Goal: Information Seeking & Learning: Learn about a topic

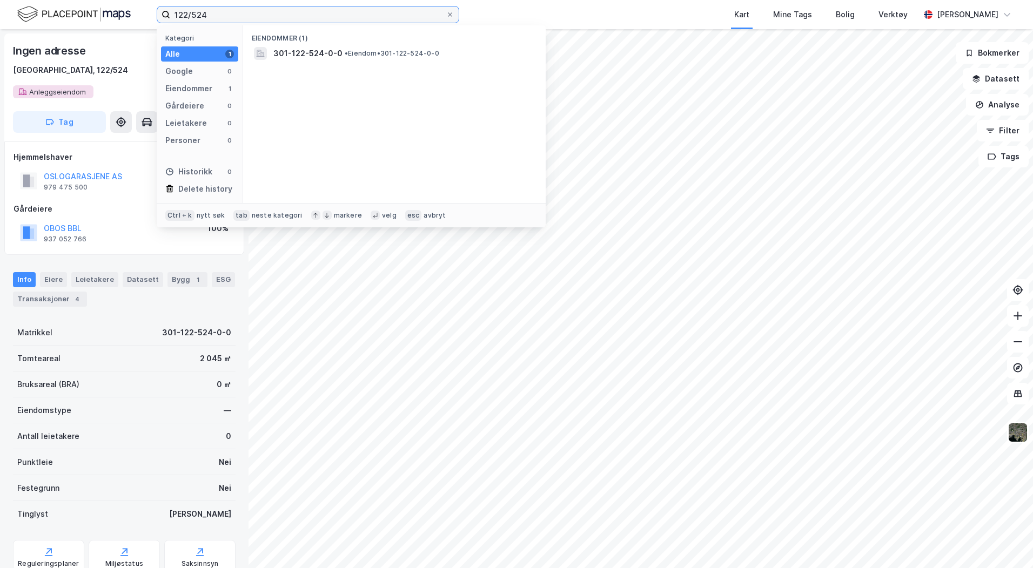
drag, startPoint x: 211, startPoint y: 14, endPoint x: 120, endPoint y: 16, distance: 90.7
click at [120, 16] on div "122/524 Kategori Alle 1 Google 0 Eiendommer 1 Gårdeiere 0 Leietakere 0 Personer…" at bounding box center [516, 14] width 1033 height 29
type input "400/170"
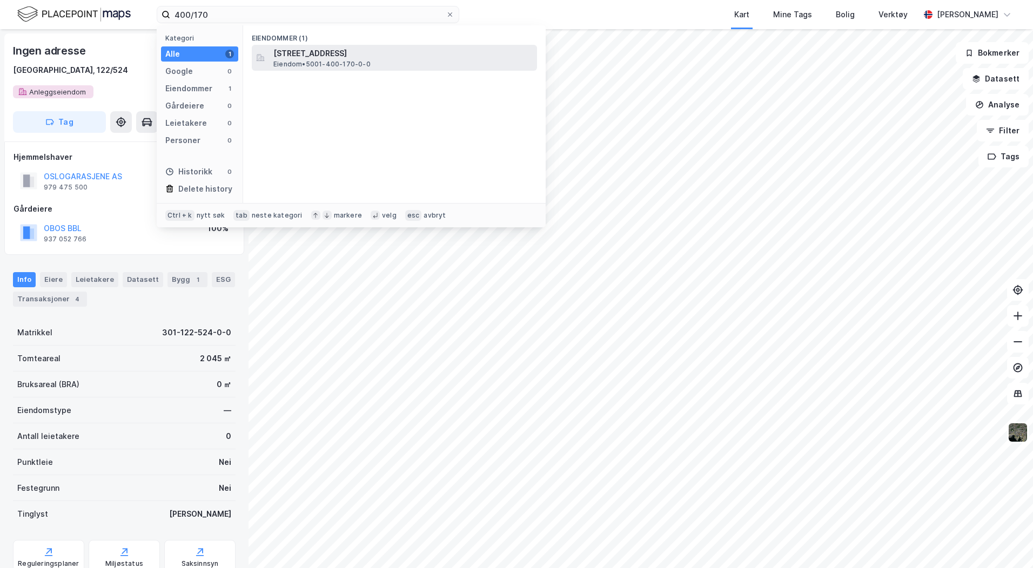
click at [342, 57] on span "[STREET_ADDRESS]" at bounding box center [402, 53] width 259 height 13
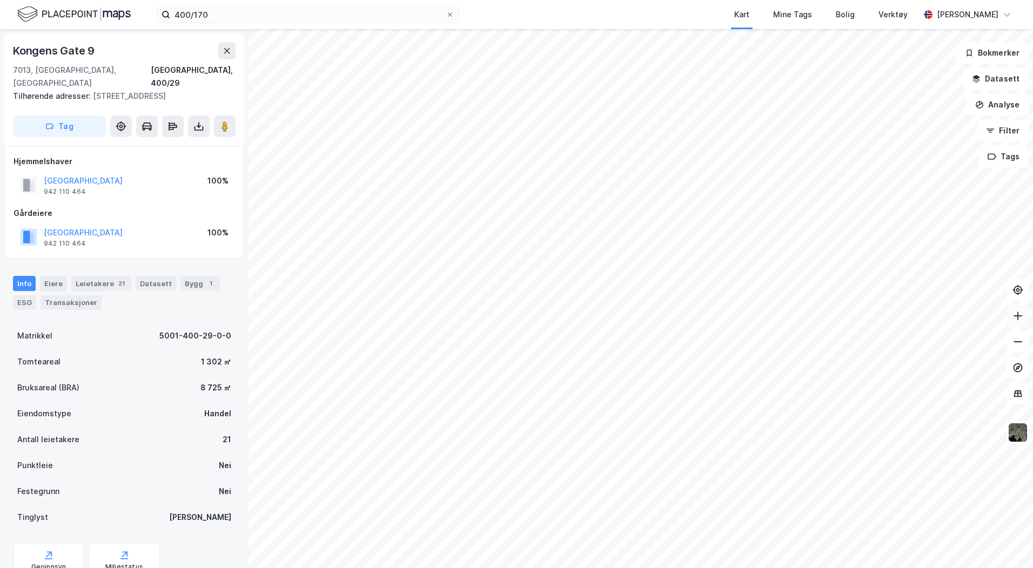
click at [1016, 318] on icon at bounding box center [1017, 316] width 11 height 11
